Goal: Information Seeking & Learning: Learn about a topic

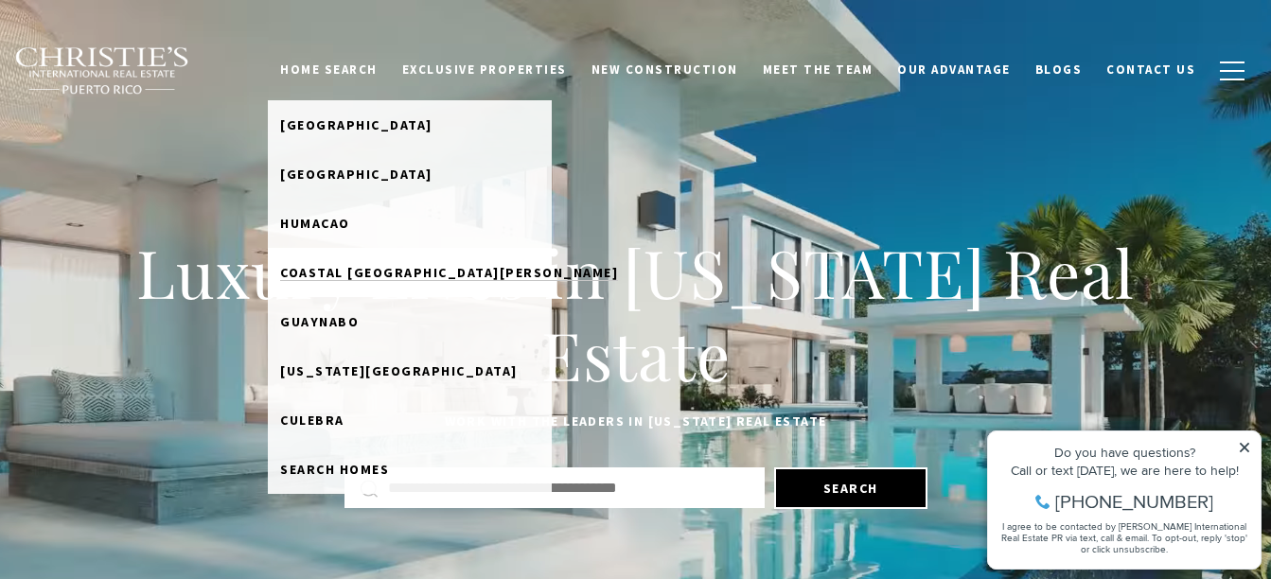
click at [362, 265] on span "Coastal [GEOGRAPHIC_DATA][PERSON_NAME]" at bounding box center [449, 272] width 338 height 17
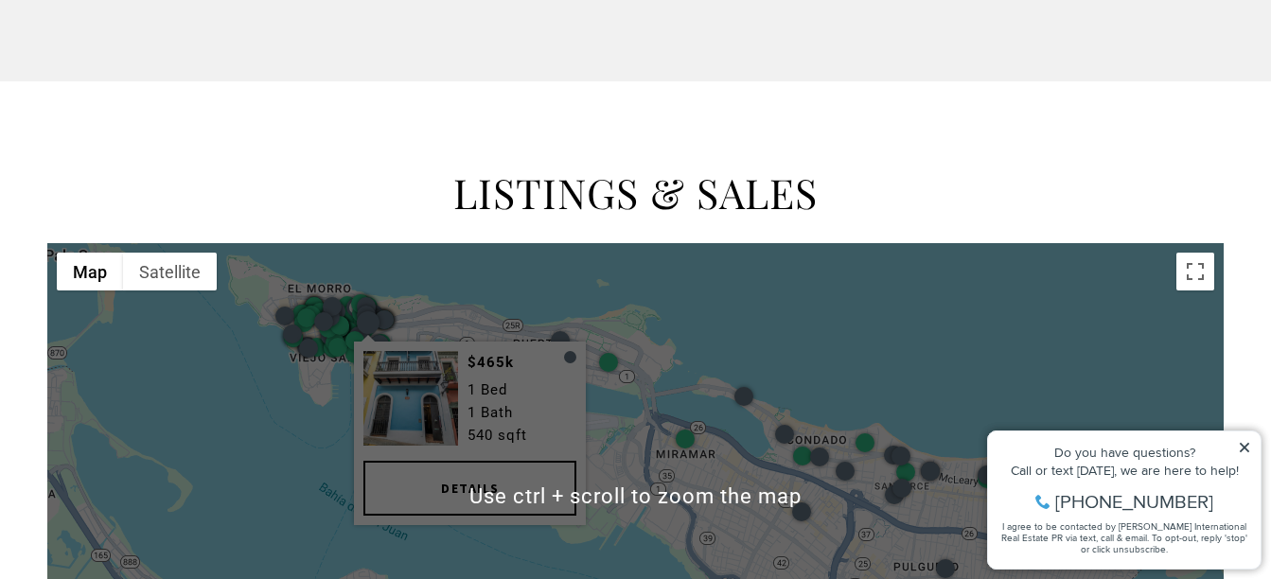
scroll to position [2294, 0]
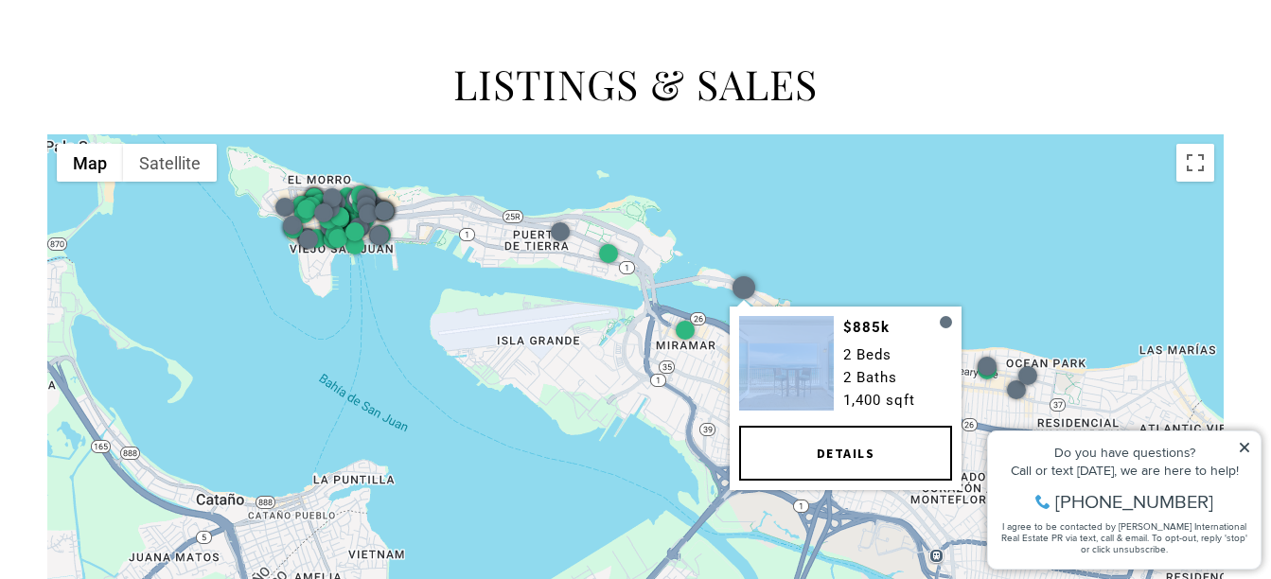
drag, startPoint x: 836, startPoint y: 346, endPoint x: 782, endPoint y: 253, distance: 108.1
click at [782, 253] on div "$885k 2 Beds 2 Baths 1,400 sqft Details" at bounding box center [635, 386] width 1176 height 505
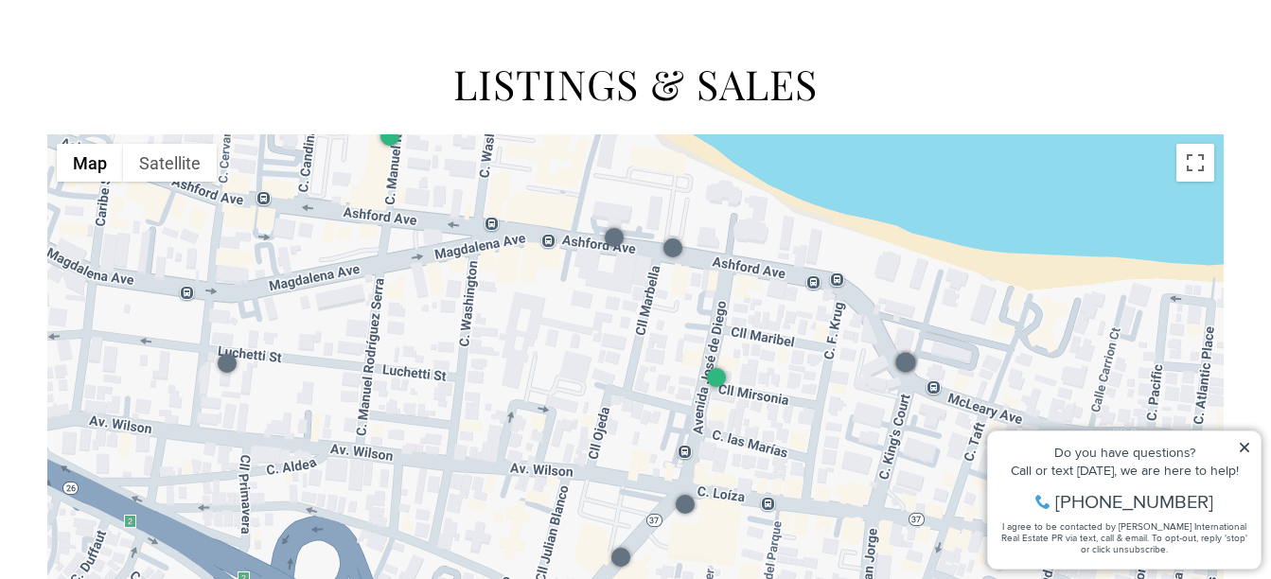
drag, startPoint x: 782, startPoint y: 253, endPoint x: 407, endPoint y: 203, distance: 378.8
click at [407, 203] on div at bounding box center [635, 386] width 1176 height 505
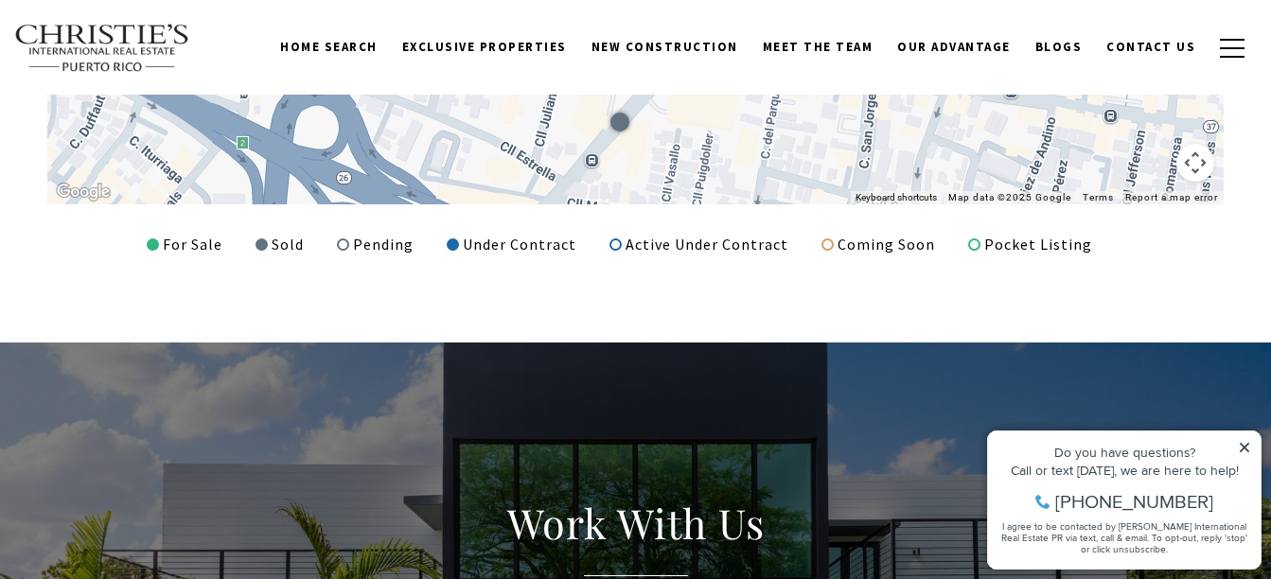
scroll to position [2572, 0]
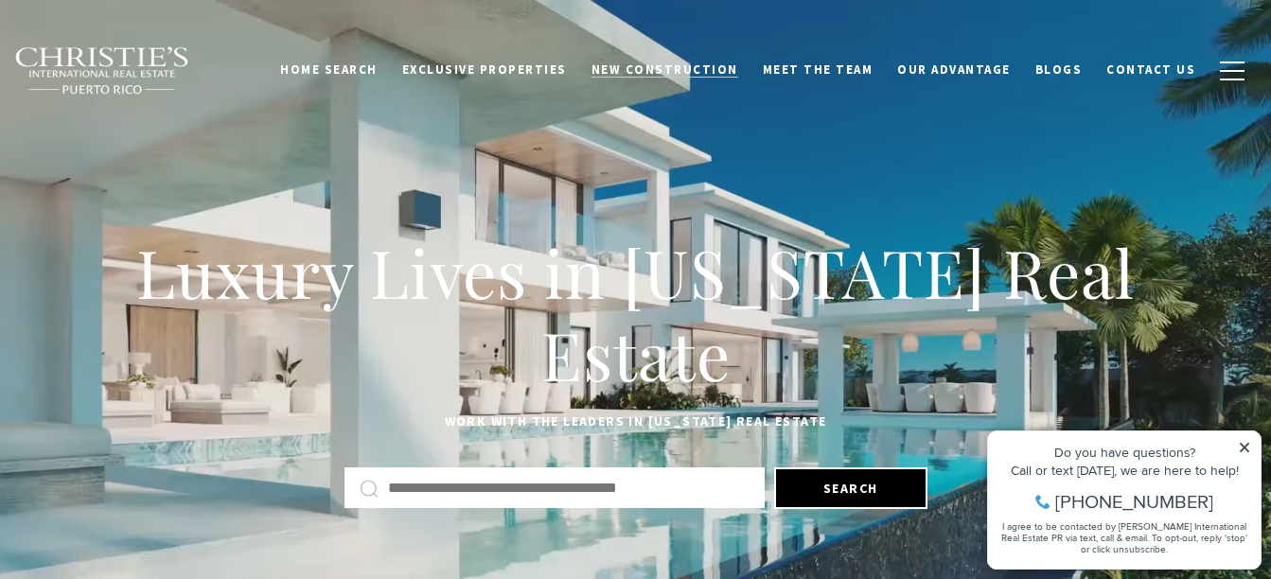
click at [673, 81] on link "New Construction" at bounding box center [664, 70] width 171 height 36
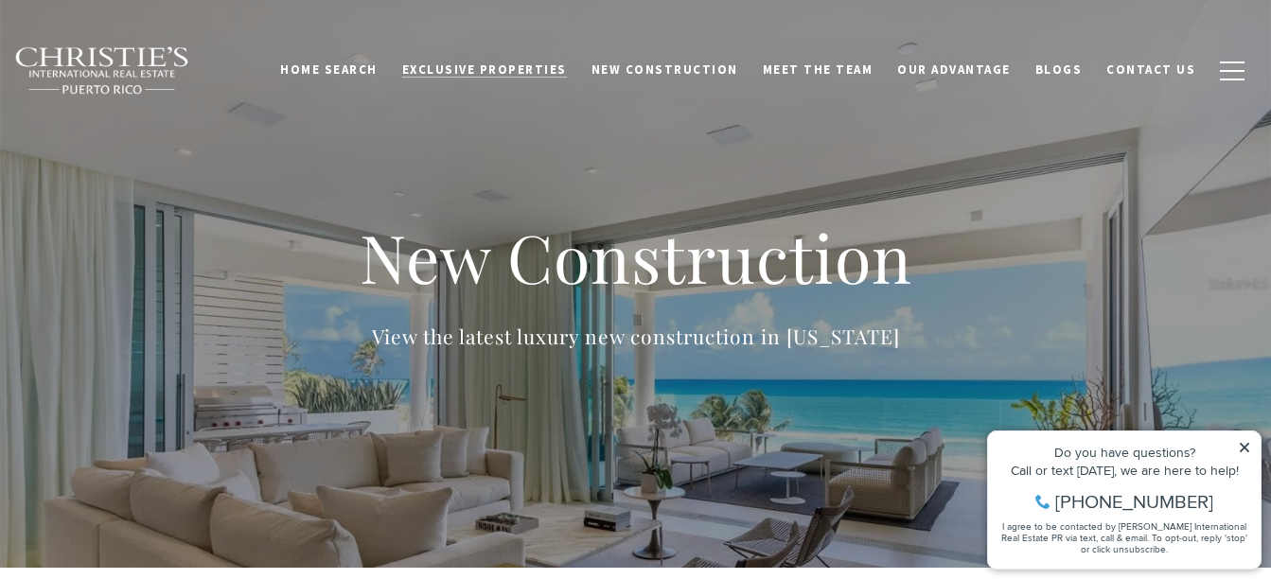
click at [486, 60] on link "Exclusive Properties" at bounding box center [484, 70] width 189 height 36
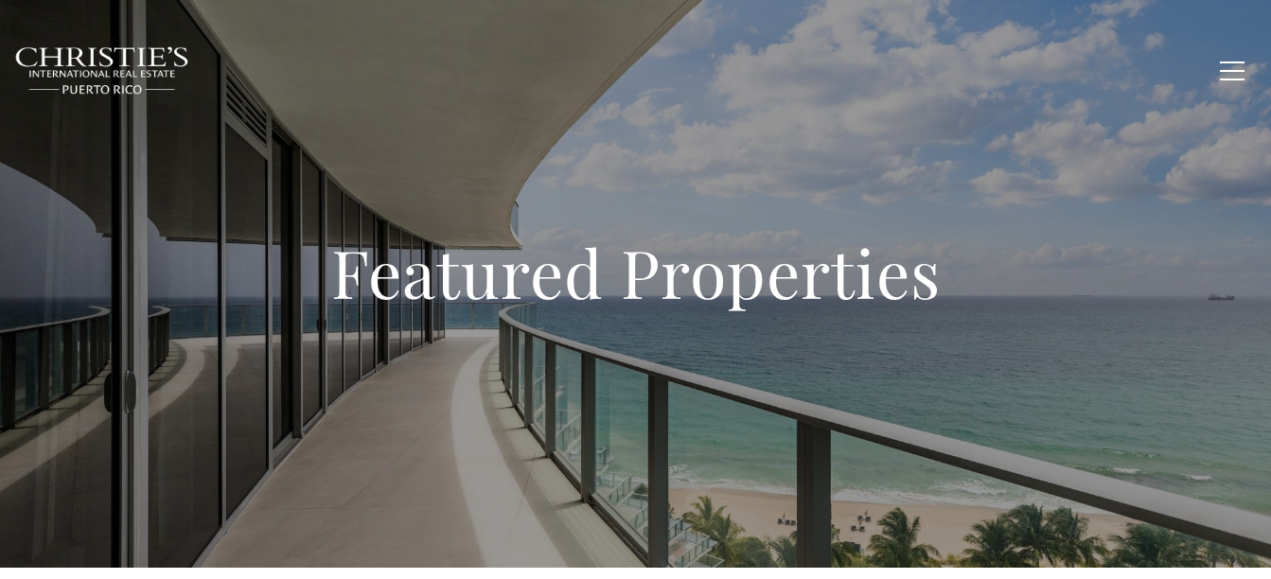
type input "**********"
type input "*********"
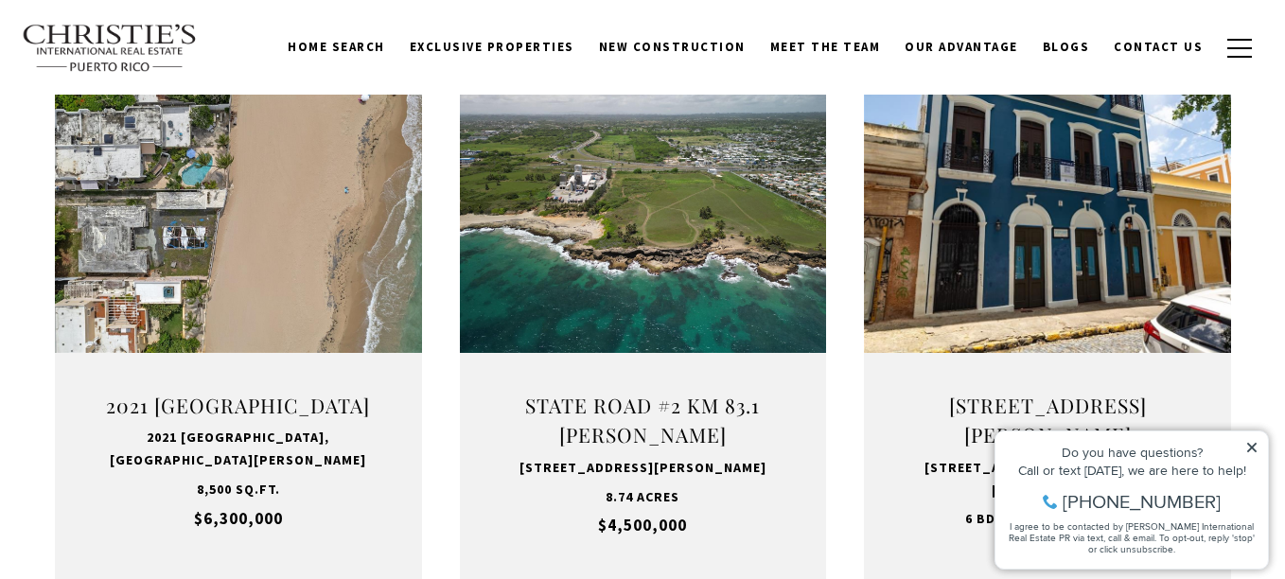
scroll to position [1280, 0]
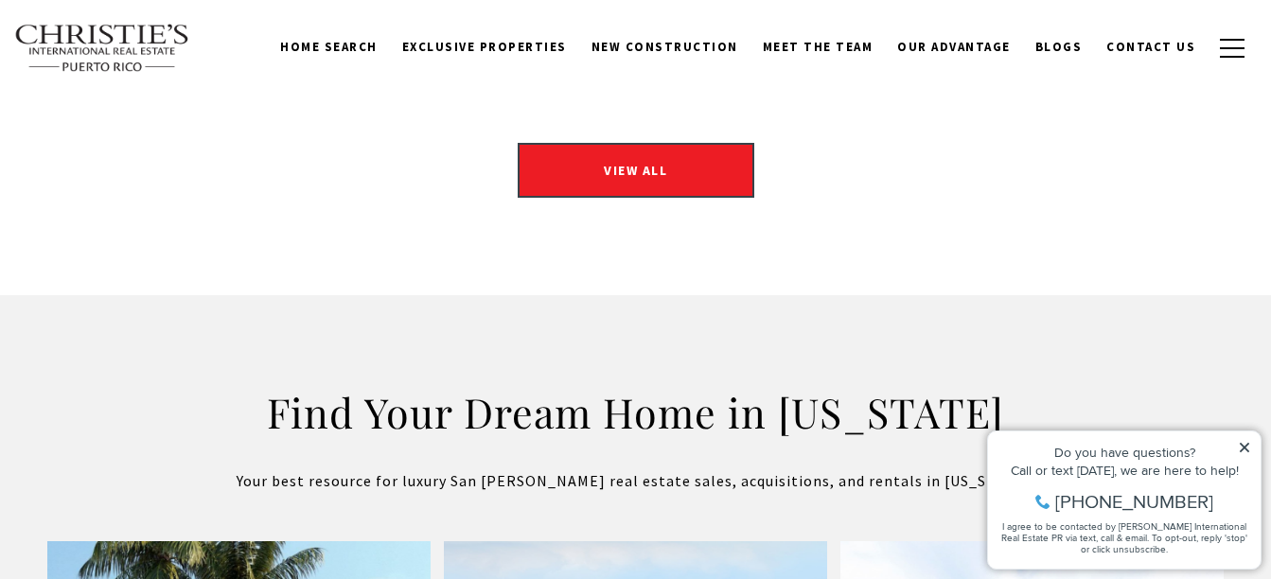
scroll to position [3001, 0]
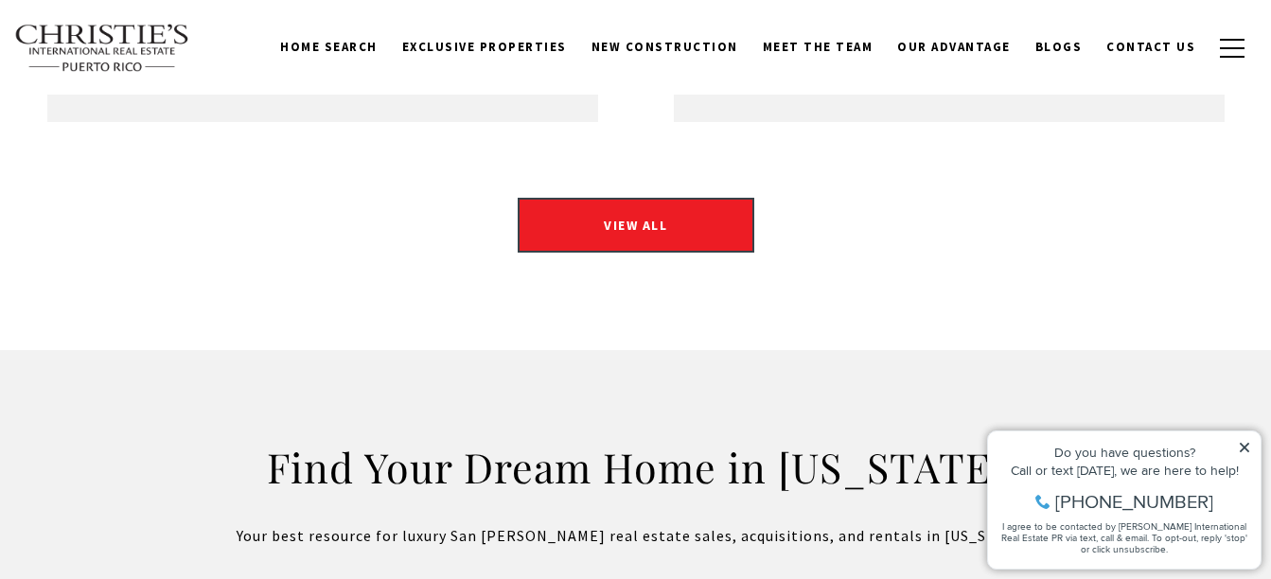
click at [667, 198] on div "VIEW ALL" at bounding box center [635, 229] width 1176 height 62
click at [688, 89] on div "Home Search Dorado Beach Rio Grande Humacao Coastal San Juan Guaynabo Puerto Ri…" at bounding box center [635, 47] width 1271 height 95
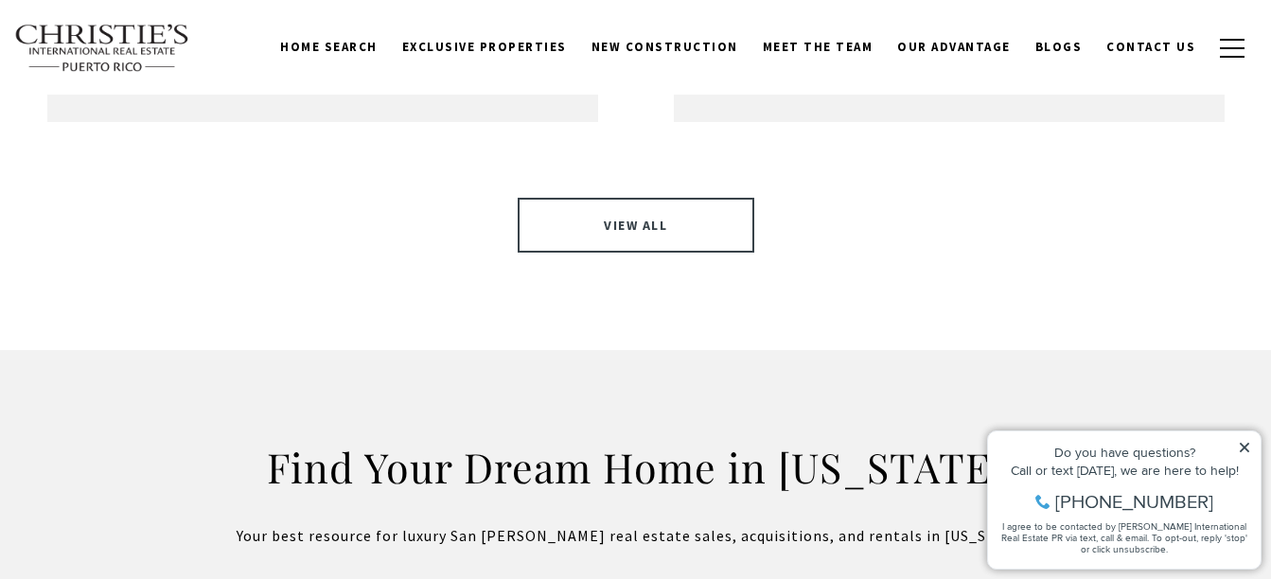
click at [631, 198] on link "VIEW ALL" at bounding box center [636, 225] width 237 height 55
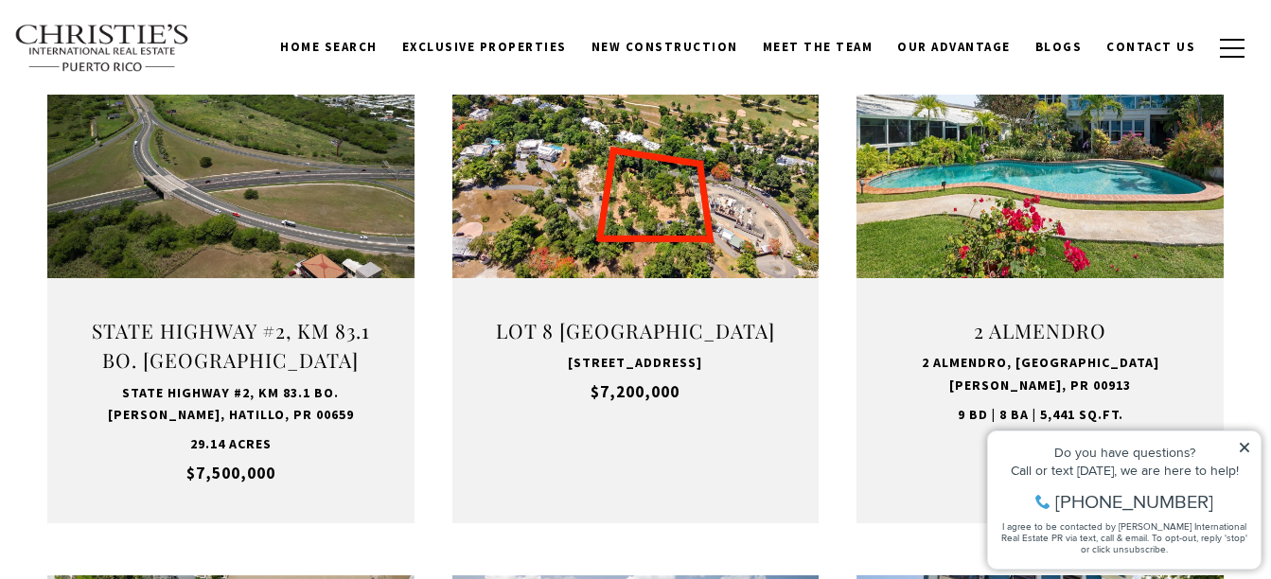
scroll to position [761, 0]
